Goal: Task Accomplishment & Management: Manage account settings

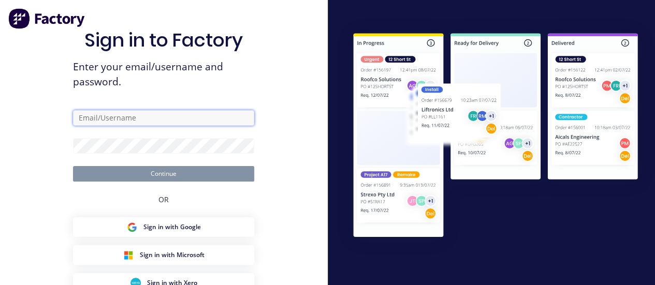
click at [153, 123] on input "text" at bounding box center [163, 118] width 181 height 16
type input "[PERSON_NAME][EMAIL_ADDRESS][DOMAIN_NAME]"
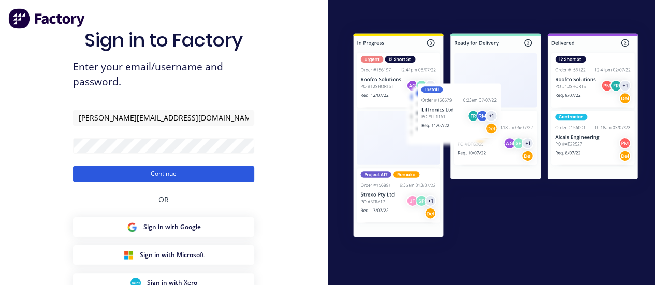
click at [138, 173] on button "Continue" at bounding box center [163, 174] width 181 height 16
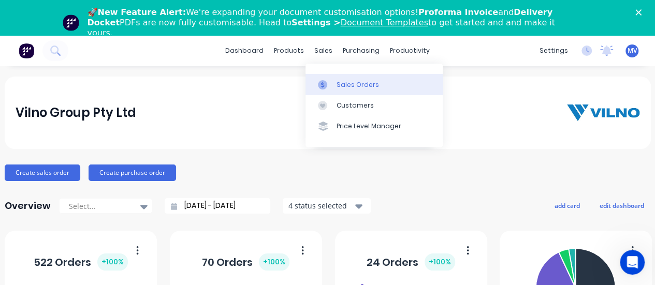
click at [354, 84] on div "Sales Orders" at bounding box center [358, 84] width 42 height 9
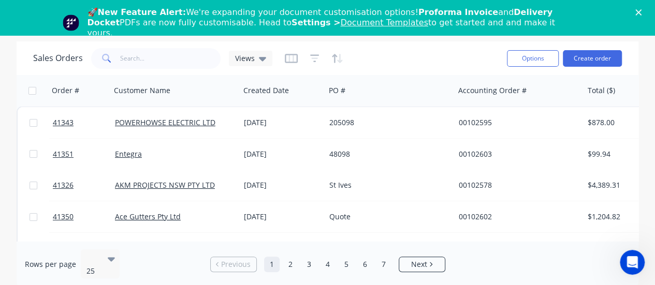
click at [642, 10] on icon "Close" at bounding box center [639, 12] width 6 height 6
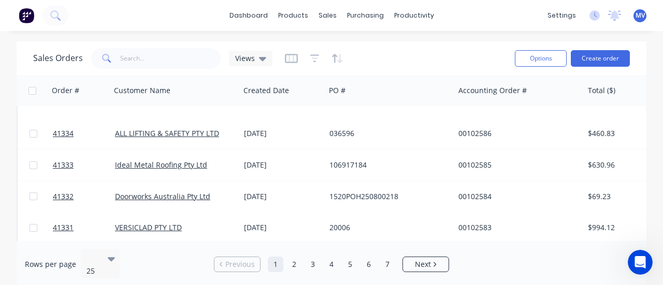
scroll to position [655, 0]
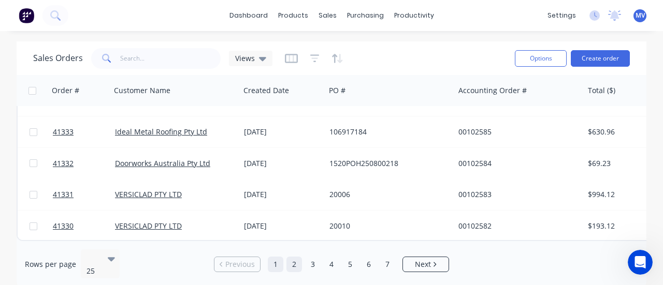
click at [297, 257] on link "2" at bounding box center [295, 265] width 16 height 16
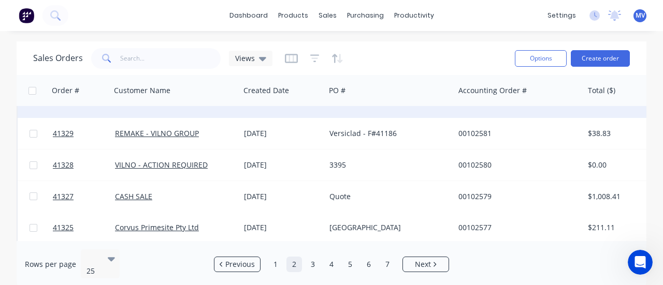
scroll to position [0, 0]
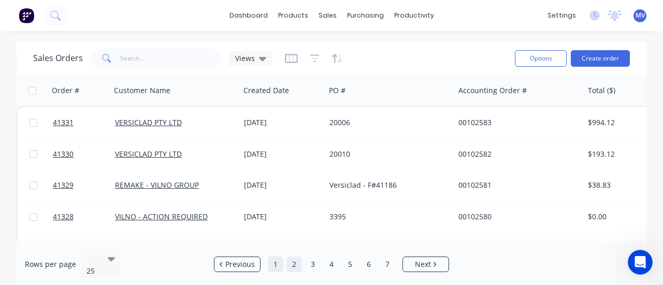
click at [278, 259] on link "1" at bounding box center [276, 265] width 16 height 16
